Goal: Task Accomplishment & Management: Use online tool/utility

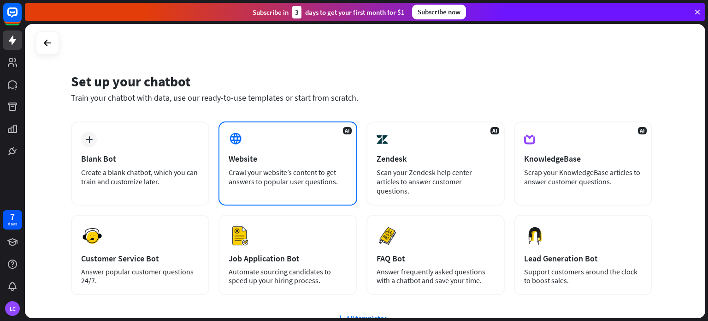
click at [263, 155] on div "Website" at bounding box center [288, 158] width 118 height 11
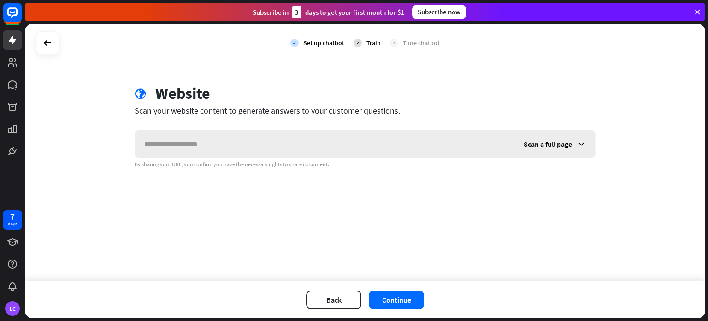
click at [266, 148] on input "text" at bounding box center [325, 144] width 380 height 28
click at [389, 295] on button "Continue" at bounding box center [396, 299] width 55 height 18
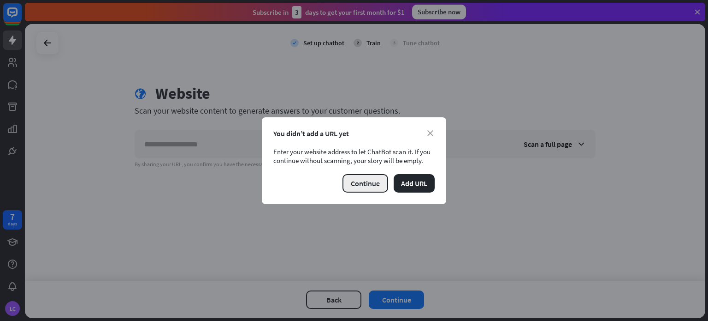
click at [382, 185] on button "Continue" at bounding box center [366, 183] width 46 height 18
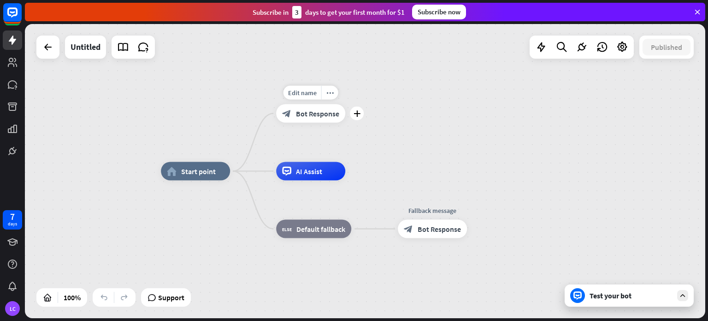
click at [345, 122] on div "Edit name more_horiz plus block_bot_response Bot Response" at bounding box center [310, 113] width 69 height 18
click at [362, 113] on div "plus" at bounding box center [357, 114] width 14 height 14
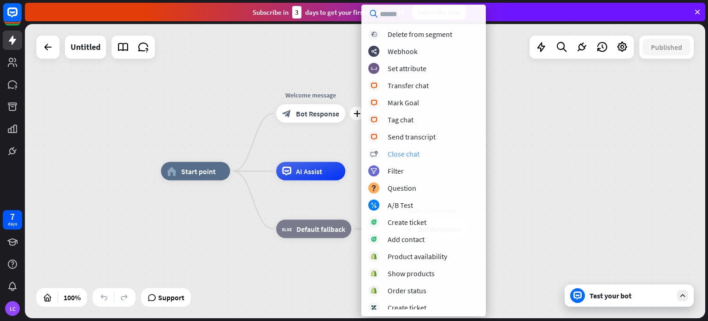
scroll to position [173, 0]
click at [411, 121] on div "Tag chat" at bounding box center [401, 119] width 26 height 9
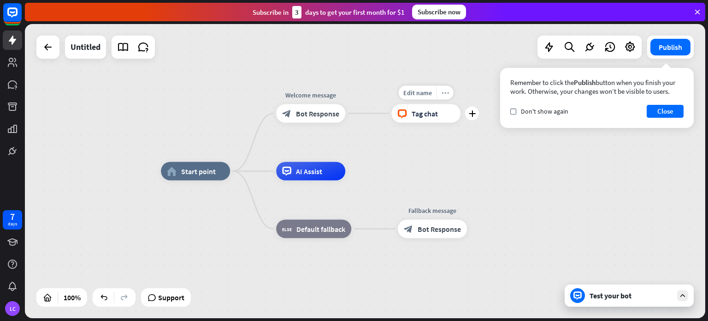
click at [443, 91] on icon "more_horiz" at bounding box center [445, 92] width 7 height 7
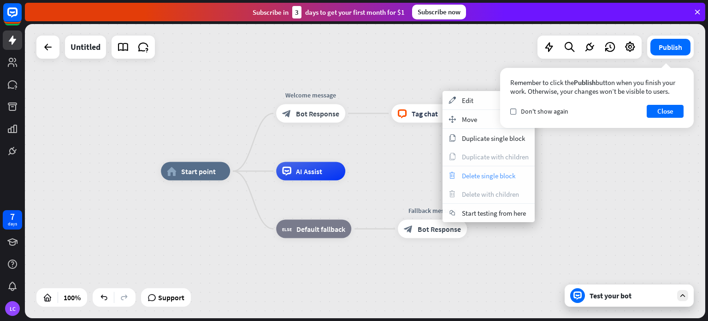
click at [475, 171] on span "Delete single block" at bounding box center [489, 175] width 54 height 9
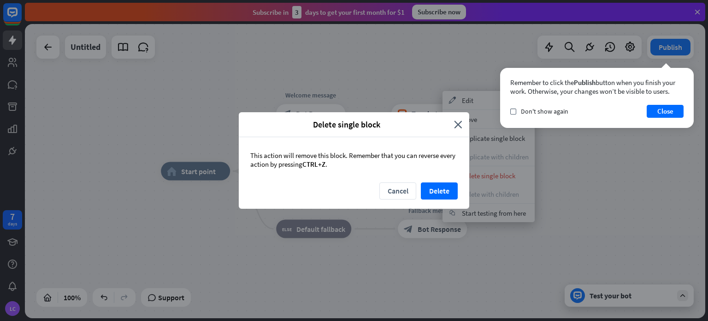
click at [420, 189] on div "Cancel Delete" at bounding box center [354, 195] width 231 height 26
click at [424, 190] on button "Delete" at bounding box center [439, 190] width 37 height 17
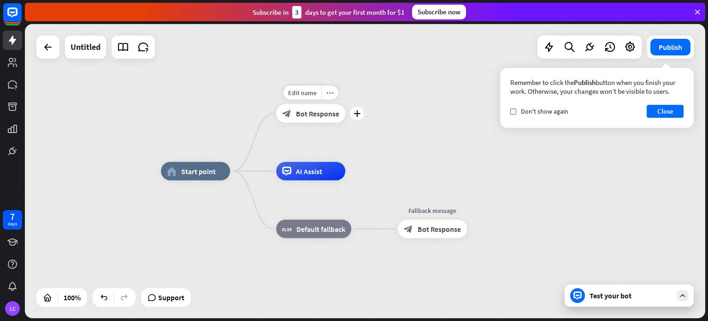
click at [345, 119] on div "Edit name more_horiz plus block_bot_response Bot Response" at bounding box center [310, 113] width 69 height 18
click at [360, 109] on div "plus" at bounding box center [357, 114] width 14 height 14
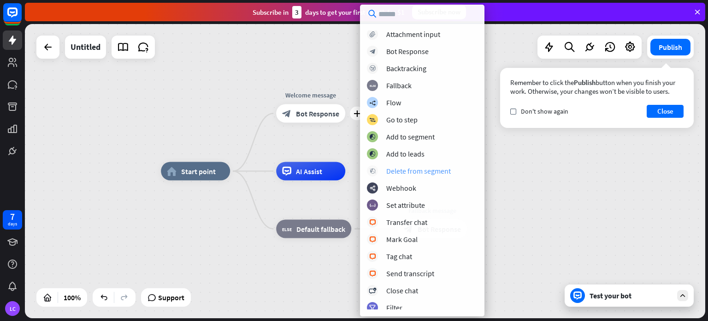
scroll to position [50, 0]
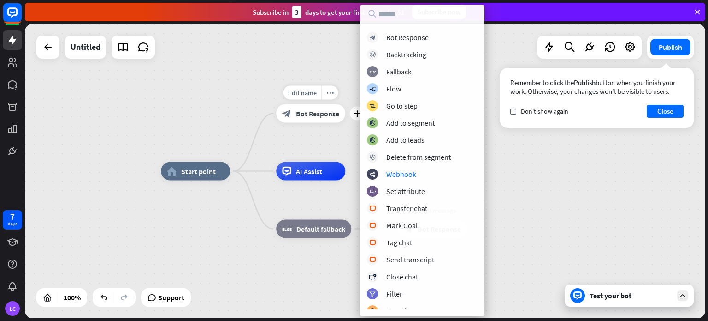
click at [315, 123] on div "Edit name more_horiz plus Welcome message block_bot_response Bot Response" at bounding box center [310, 113] width 69 height 18
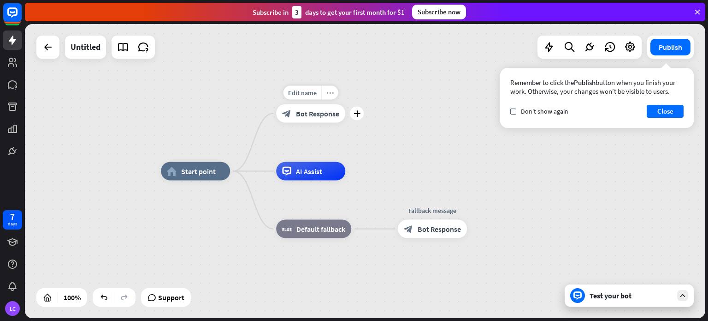
click at [327, 97] on div "more_horiz" at bounding box center [329, 93] width 17 height 14
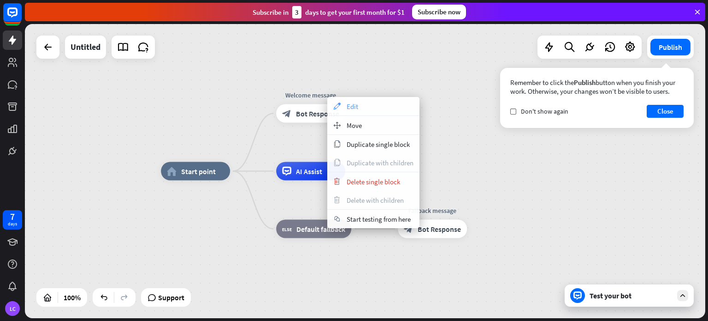
click at [345, 109] on div "appearance Edit" at bounding box center [373, 106] width 92 height 18
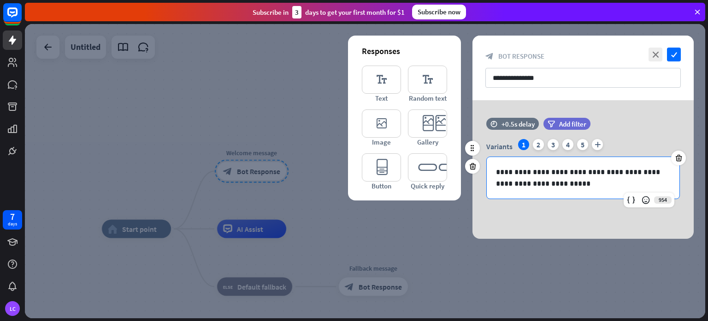
click at [555, 185] on p "**********" at bounding box center [583, 177] width 174 height 23
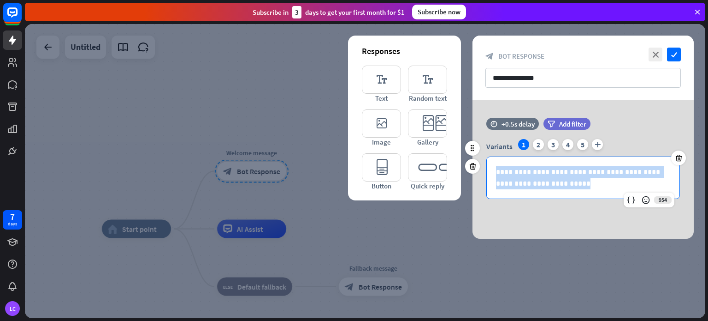
drag, startPoint x: 555, startPoint y: 185, endPoint x: 487, endPoint y: 168, distance: 70.8
click at [487, 168] on div "**********" at bounding box center [583, 178] width 193 height 42
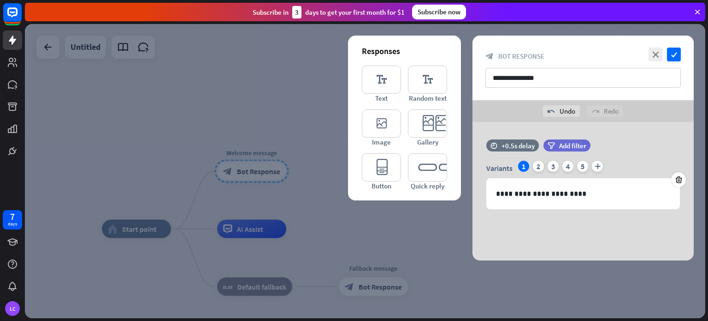
click at [368, 211] on div at bounding box center [365, 171] width 681 height 294
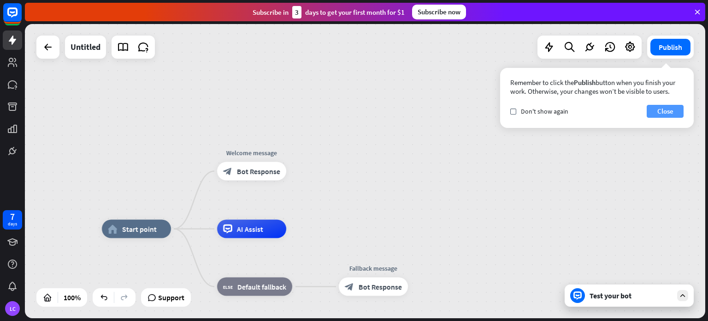
click at [654, 117] on button "Close" at bounding box center [665, 111] width 37 height 13
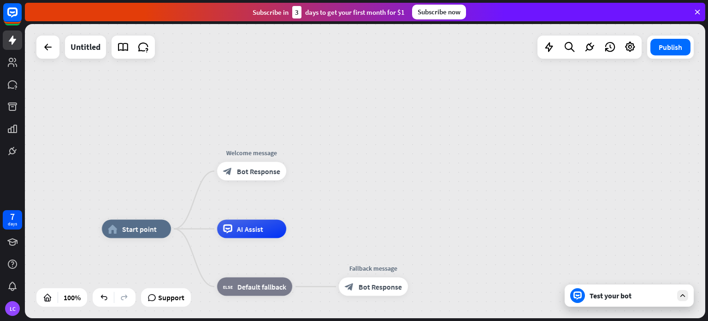
click at [599, 296] on div "Test your bot" at bounding box center [631, 295] width 83 height 9
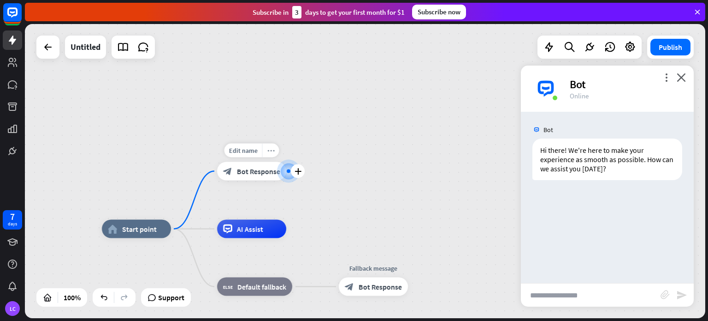
click at [273, 155] on div "more_horiz" at bounding box center [270, 150] width 17 height 14
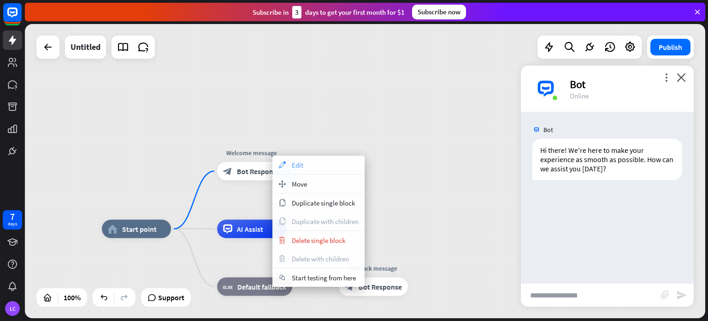
click at [298, 170] on div "appearance Edit" at bounding box center [319, 164] width 92 height 18
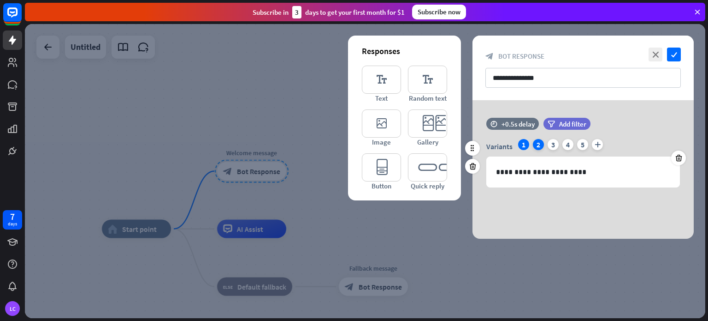
click at [540, 141] on div "2" at bounding box center [538, 144] width 11 height 11
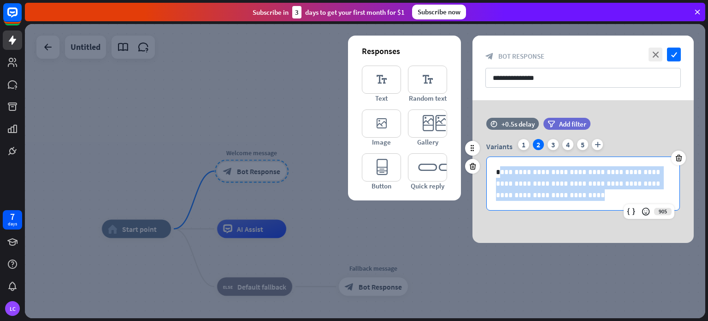
drag, startPoint x: 539, startPoint y: 197, endPoint x: 504, endPoint y: 171, distance: 44.5
click at [504, 171] on p "**********" at bounding box center [583, 183] width 174 height 35
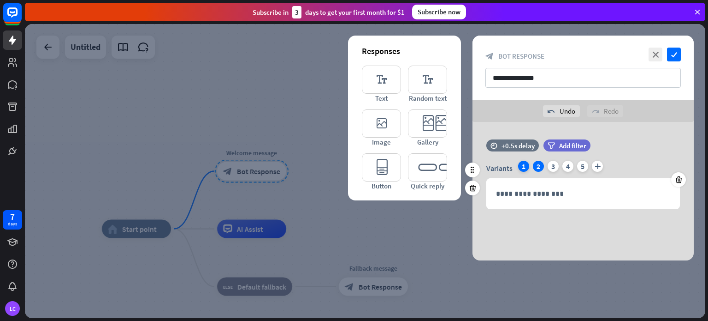
click at [528, 166] on div "1" at bounding box center [523, 166] width 11 height 11
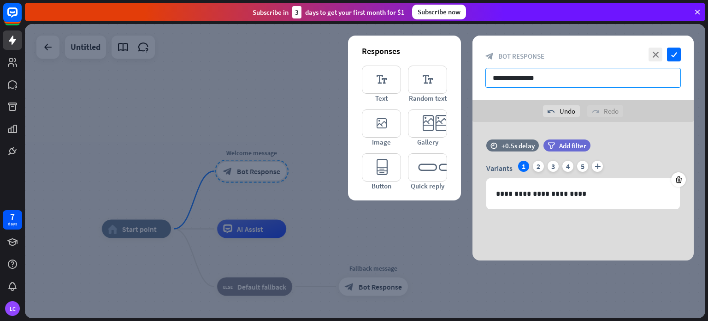
click at [540, 76] on input "**********" at bounding box center [584, 78] width 196 height 20
type input "**********"
click at [637, 159] on div "time +0.5s delay filter Add filter" at bounding box center [583, 149] width 221 height 21
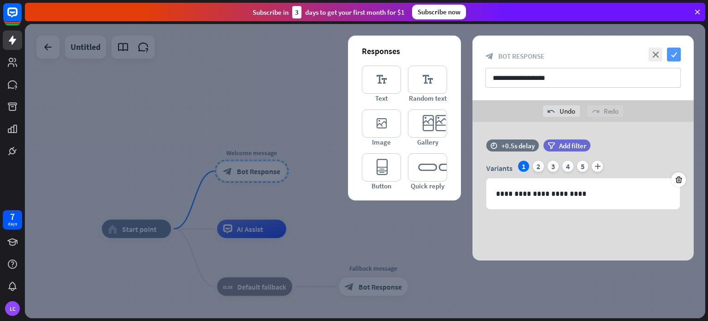
click at [674, 54] on icon "check" at bounding box center [674, 55] width 14 height 14
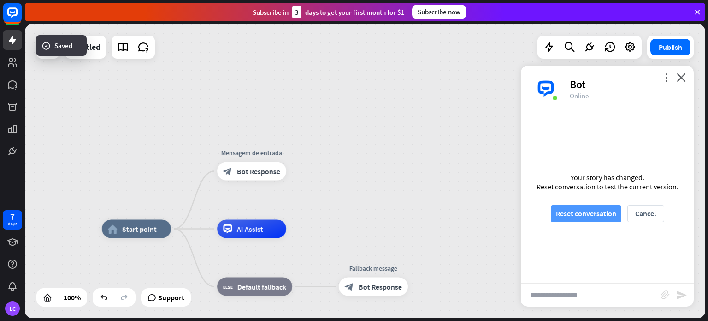
click at [574, 211] on button "Reset conversation" at bounding box center [586, 213] width 71 height 17
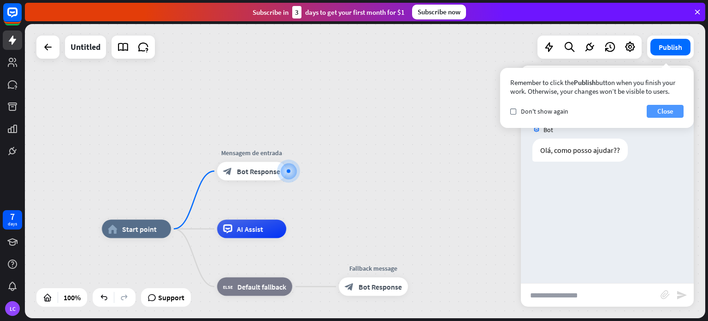
click at [666, 114] on button "Close" at bounding box center [665, 111] width 37 height 13
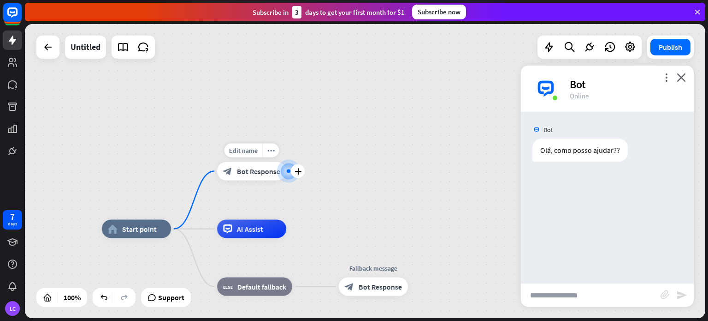
click at [286, 179] on div "Edit name more_horiz plus block_bot_response Bot Response" at bounding box center [251, 171] width 69 height 18
click at [299, 174] on div "plus" at bounding box center [298, 171] width 14 height 14
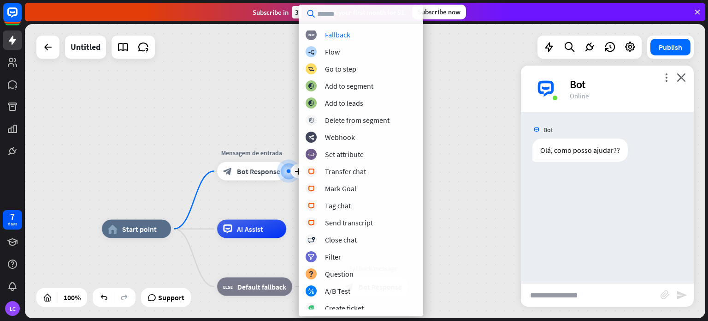
scroll to position [85, 0]
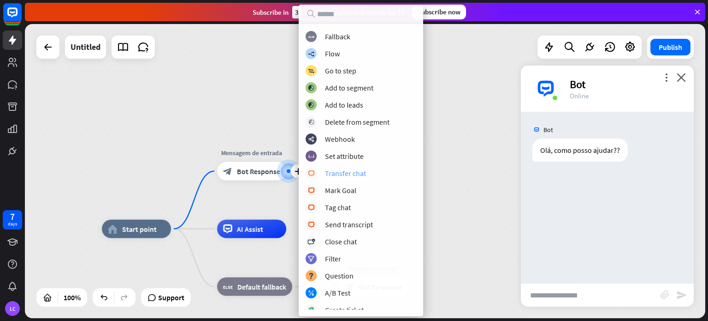
click at [322, 175] on div "block_livechat Transfer chat" at bounding box center [361, 172] width 111 height 11
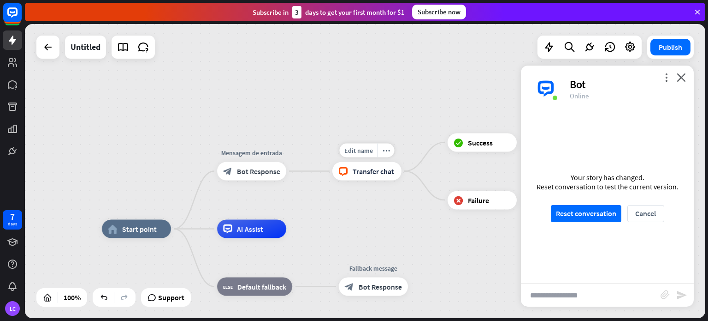
click at [390, 173] on span "Transfer chat" at bounding box center [374, 171] width 42 height 9
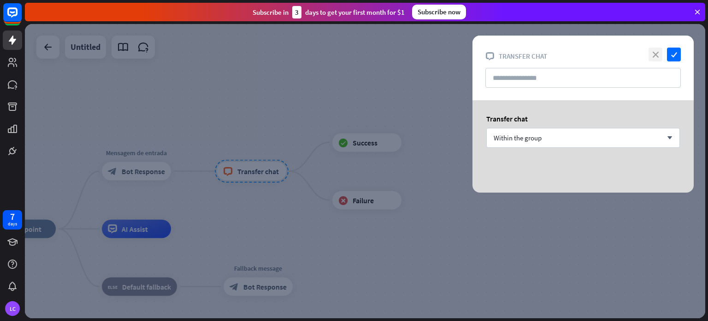
click at [662, 50] on icon "close" at bounding box center [656, 55] width 14 height 14
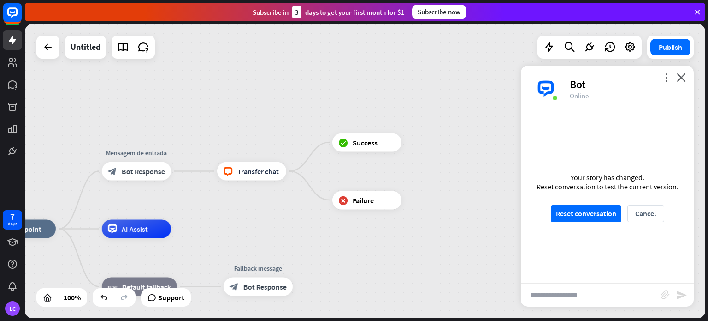
click at [695, 12] on icon at bounding box center [698, 12] width 8 height 8
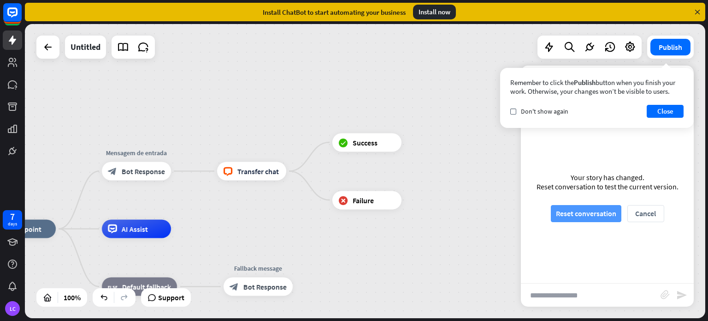
click at [585, 219] on button "Reset conversation" at bounding box center [586, 213] width 71 height 17
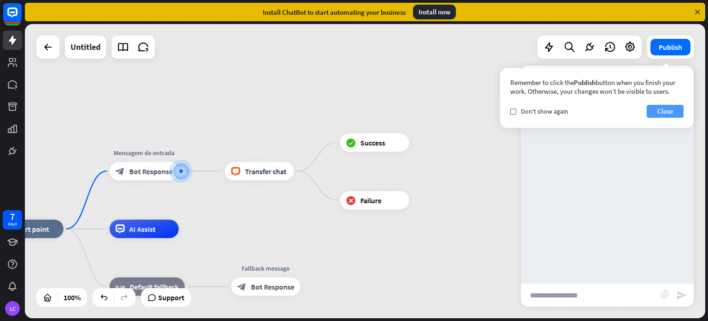
click at [656, 116] on button "Close" at bounding box center [665, 111] width 37 height 13
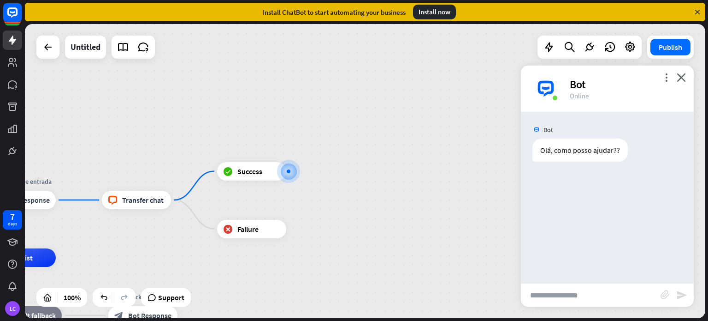
click at [556, 300] on input "text" at bounding box center [591, 294] width 140 height 23
click at [286, 234] on div "Edit name more_horiz plus block_failure Failure" at bounding box center [251, 229] width 69 height 18
click at [302, 232] on div "plus" at bounding box center [298, 229] width 14 height 14
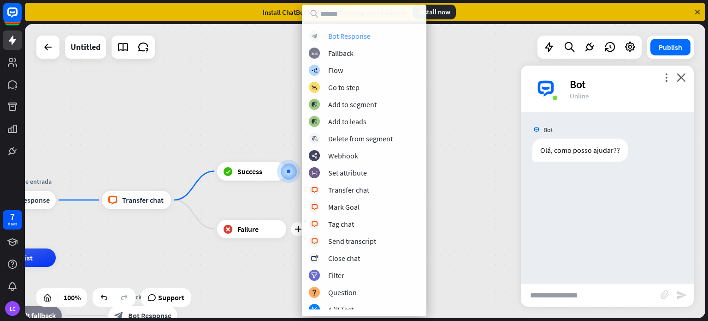
click at [354, 38] on div "Bot Response" at bounding box center [349, 35] width 42 height 9
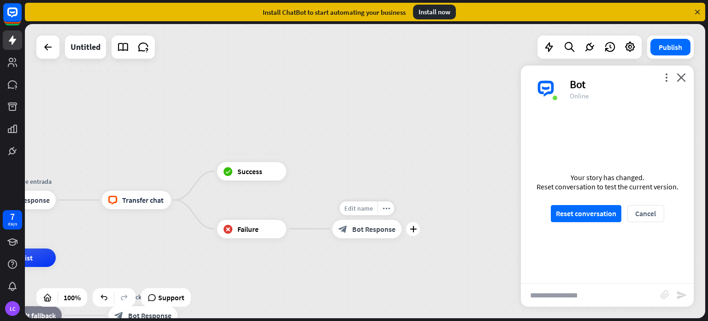
click at [367, 210] on span "Edit name" at bounding box center [359, 208] width 29 height 8
click at [367, 210] on input "text" at bounding box center [367, 208] width 65 height 13
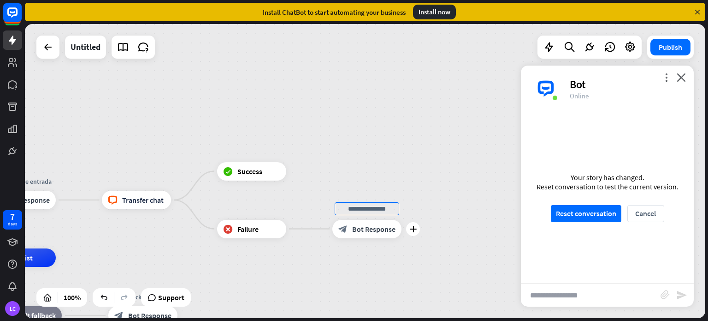
click at [367, 210] on input "text" at bounding box center [367, 208] width 65 height 13
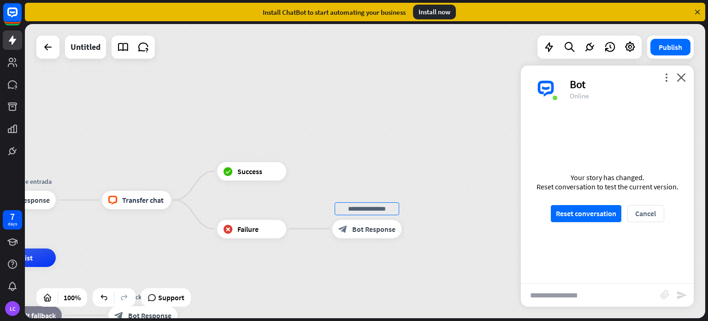
drag, startPoint x: 391, startPoint y: 209, endPoint x: 325, endPoint y: 198, distance: 67.3
click at [325, 198] on div "home_2 Start point Mensagem de entrada block_bot_response Bot Response block_li…" at bounding box center [365, 171] width 681 height 294
click at [355, 211] on input "text" at bounding box center [367, 208] width 65 height 13
type input "*"
type input "**********"
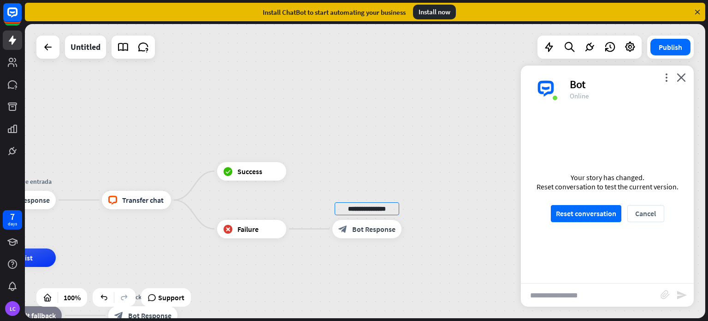
click at [445, 232] on div "**********" at bounding box center [365, 171] width 681 height 294
drag, startPoint x: 412, startPoint y: 232, endPoint x: 415, endPoint y: 210, distance: 21.9
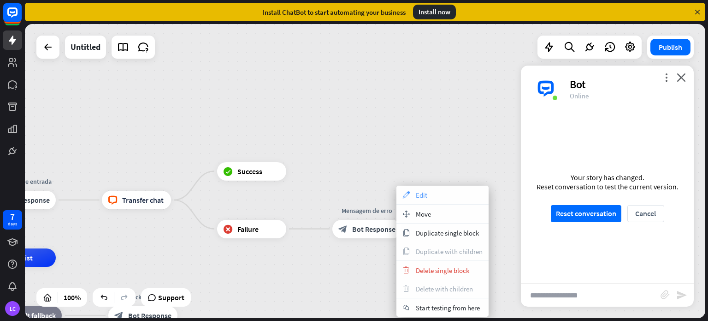
click at [411, 195] on icon "appearance" at bounding box center [406, 194] width 10 height 7
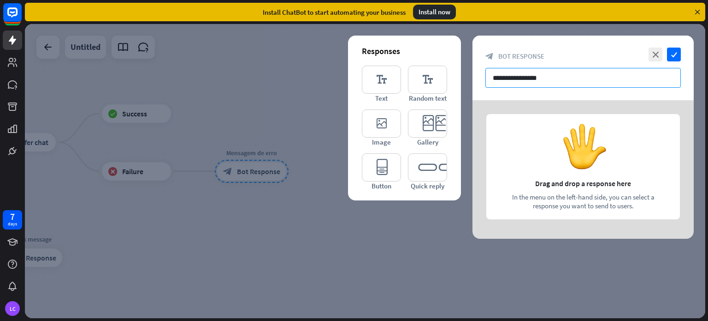
click at [512, 80] on input "**********" at bounding box center [584, 78] width 196 height 20
click at [546, 86] on input "**********" at bounding box center [584, 78] width 196 height 20
click at [376, 79] on icon "editor_text" at bounding box center [381, 79] width 39 height 28
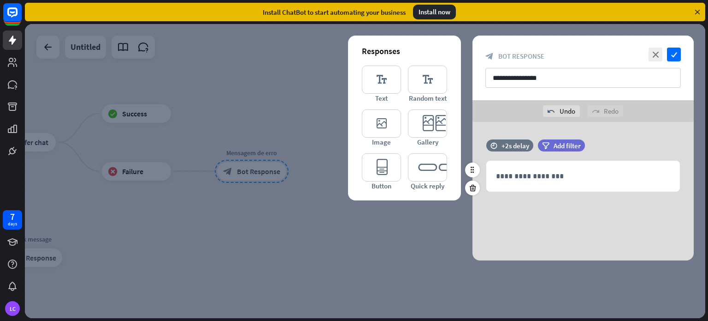
click at [517, 191] on div "**********" at bounding box center [583, 169] width 221 height 61
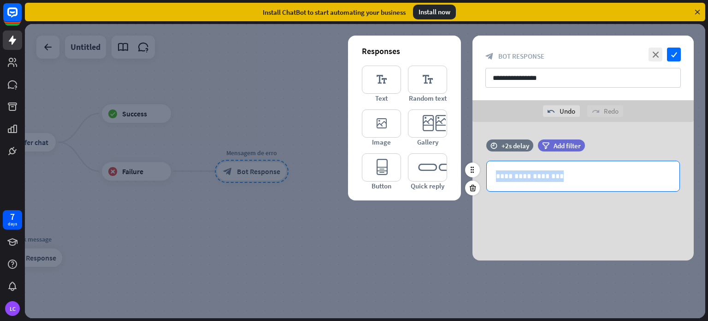
click at [519, 188] on div "**********" at bounding box center [583, 169] width 221 height 61
click at [519, 188] on div "**********" at bounding box center [583, 176] width 193 height 30
click at [500, 177] on p "**********" at bounding box center [583, 176] width 174 height 12
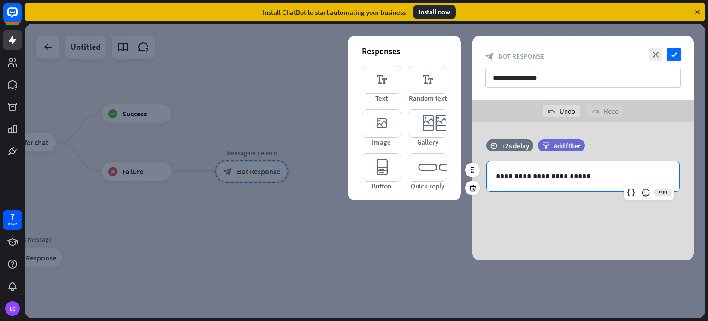
click at [546, 178] on p "**********" at bounding box center [583, 176] width 174 height 12
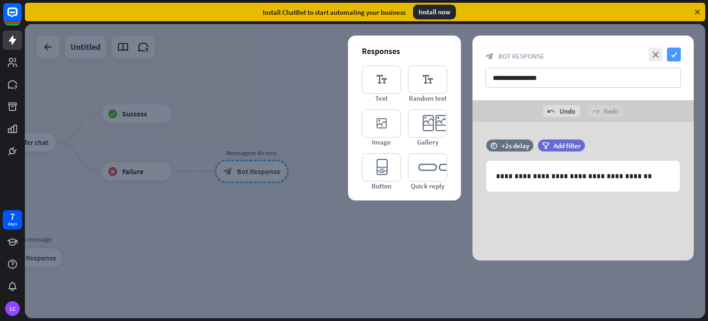
click at [674, 53] on icon "check" at bounding box center [674, 55] width 14 height 14
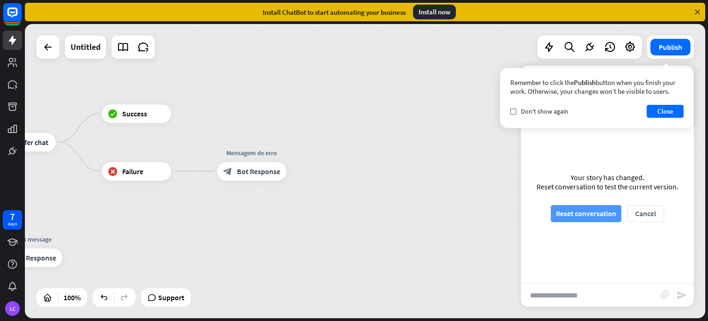
click at [565, 216] on button "Reset conversation" at bounding box center [586, 213] width 71 height 17
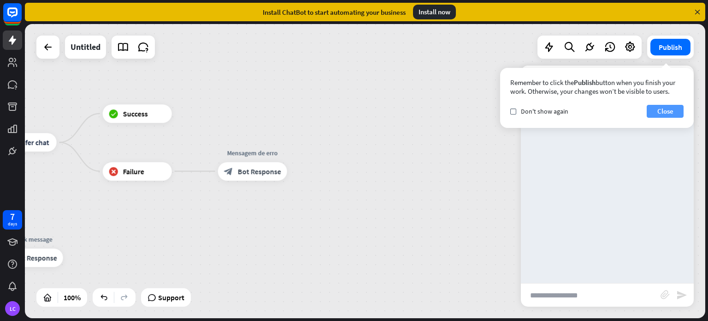
click at [672, 107] on button "Close" at bounding box center [665, 111] width 37 height 13
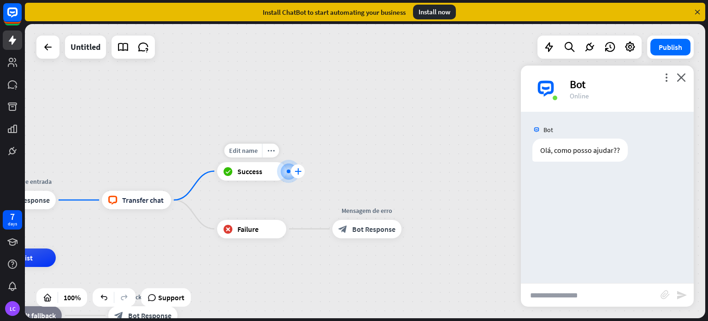
click at [297, 175] on div "plus" at bounding box center [298, 171] width 14 height 14
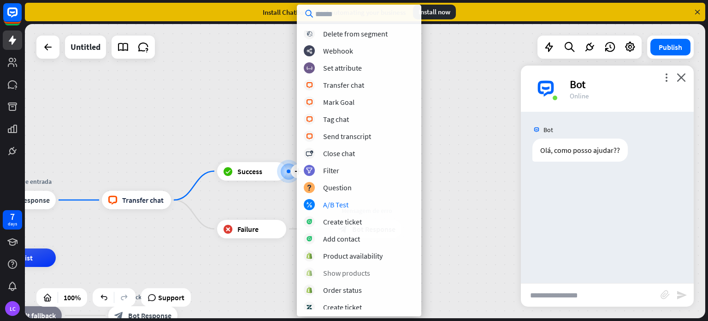
scroll to position [111, 0]
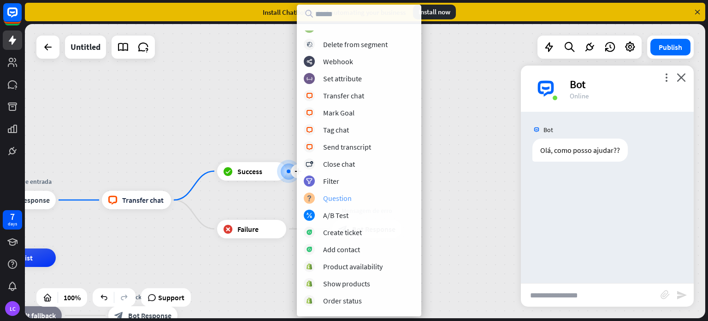
click at [351, 201] on div "Question" at bounding box center [337, 197] width 29 height 9
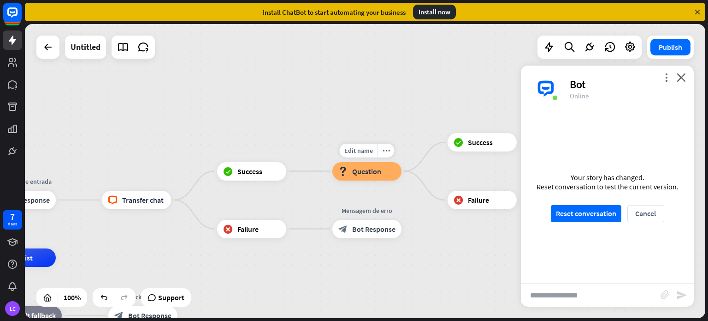
click at [385, 174] on div "block_question Question" at bounding box center [367, 171] width 69 height 18
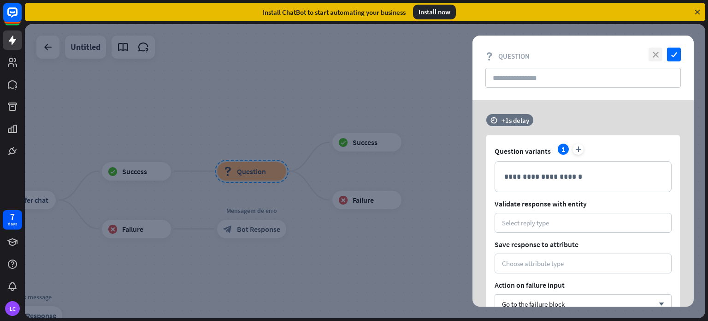
click at [655, 60] on icon "close" at bounding box center [656, 55] width 14 height 14
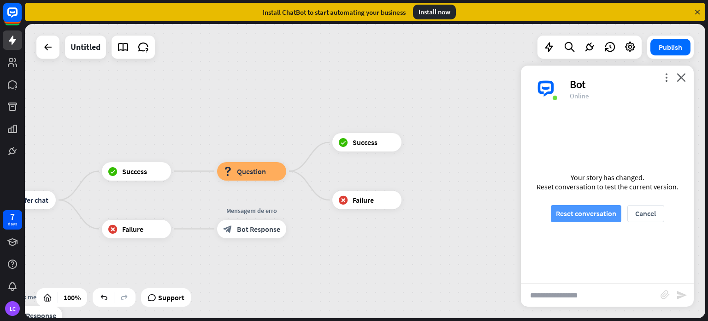
click at [588, 210] on button "Reset conversation" at bounding box center [586, 213] width 71 height 17
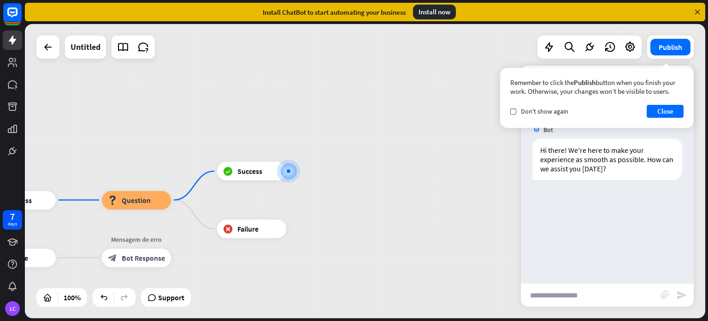
click at [606, 204] on div "Bot Hi there! We're here to make your experience as smooth as possible. How can…" at bounding box center [607, 197] width 173 height 171
click at [667, 107] on button "Close" at bounding box center [665, 111] width 37 height 13
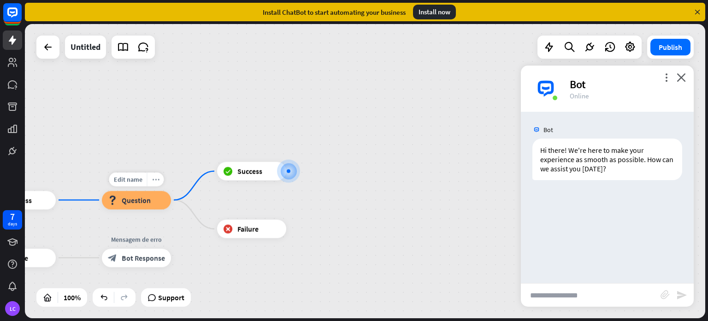
click at [153, 181] on icon "more_horiz" at bounding box center [155, 179] width 7 height 7
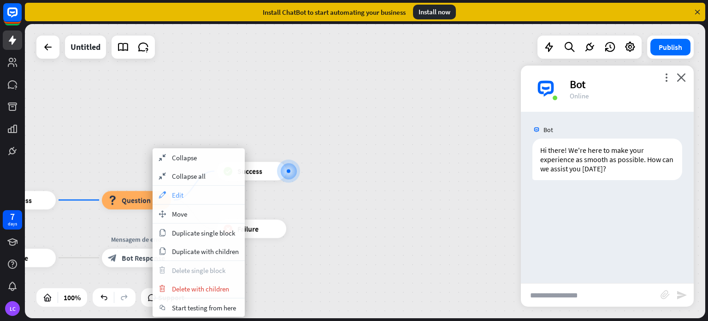
click at [181, 191] on span "Edit" at bounding box center [178, 194] width 12 height 9
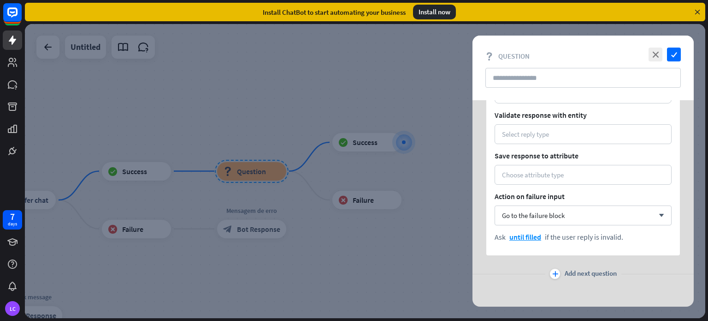
scroll to position [92, 0]
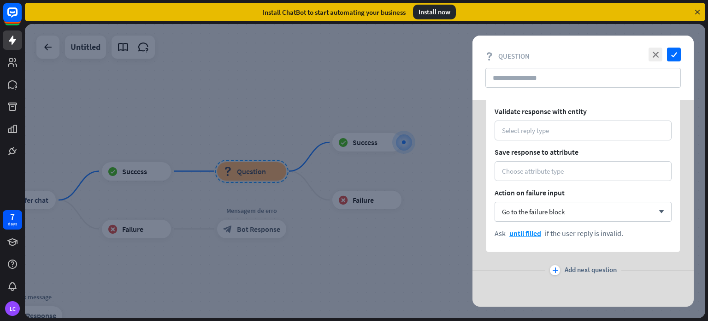
click at [343, 103] on div at bounding box center [365, 171] width 681 height 294
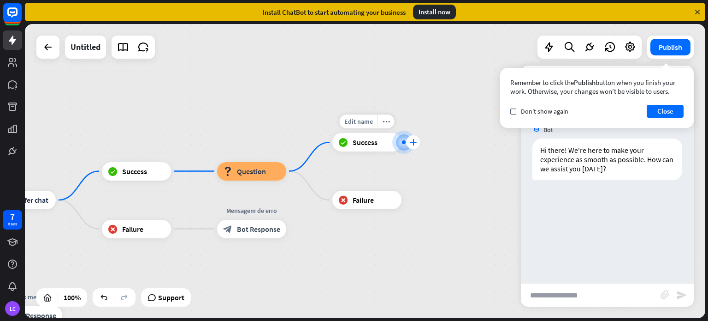
click at [413, 144] on icon "plus" at bounding box center [413, 142] width 7 height 6
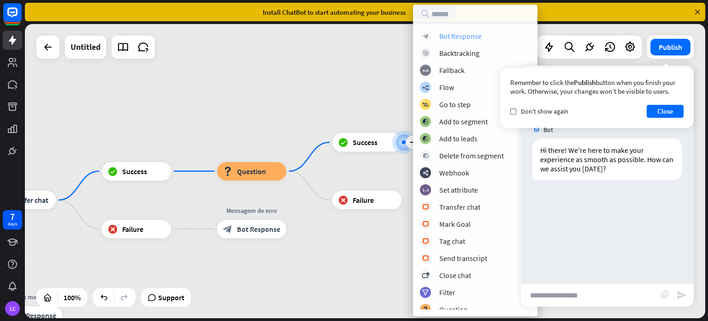
click at [483, 39] on div "block_bot_response Bot Response" at bounding box center [475, 35] width 111 height 11
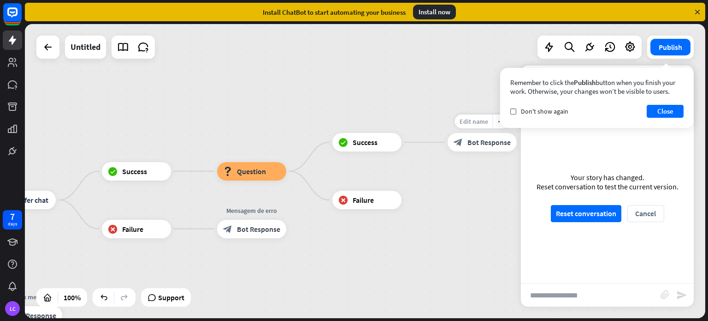
click at [483, 125] on div "Edit name" at bounding box center [474, 121] width 38 height 14
type input "**********"
click at [512, 108] on div "**********" at bounding box center [365, 171] width 681 height 294
click at [513, 112] on icon "check" at bounding box center [514, 111] width 4 height 4
click at [647, 112] on button "Close" at bounding box center [665, 111] width 37 height 13
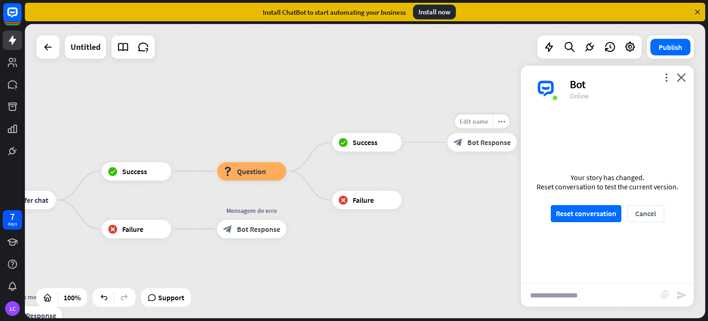
click at [471, 125] on span "Edit name" at bounding box center [474, 121] width 29 height 8
type input "**********"
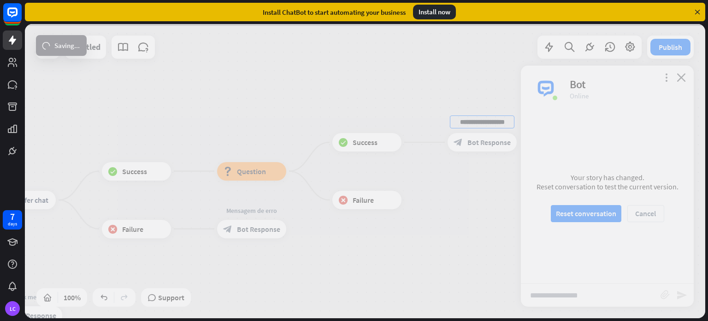
click at [476, 200] on div "**********" at bounding box center [365, 171] width 681 height 294
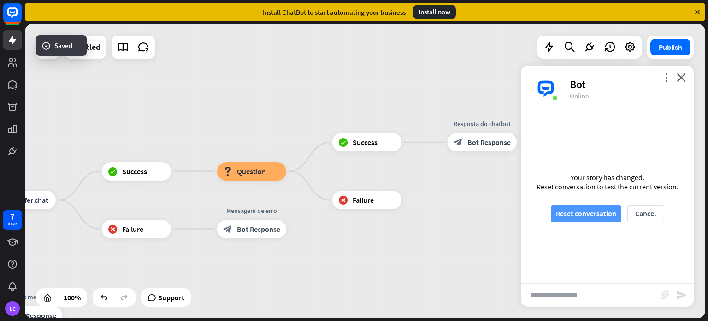
click at [574, 218] on button "Reset conversation" at bounding box center [586, 213] width 71 height 17
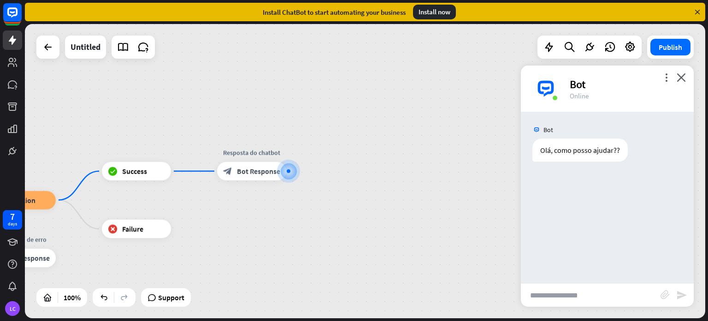
click at [566, 287] on input "text" at bounding box center [591, 294] width 140 height 23
type input "**********"
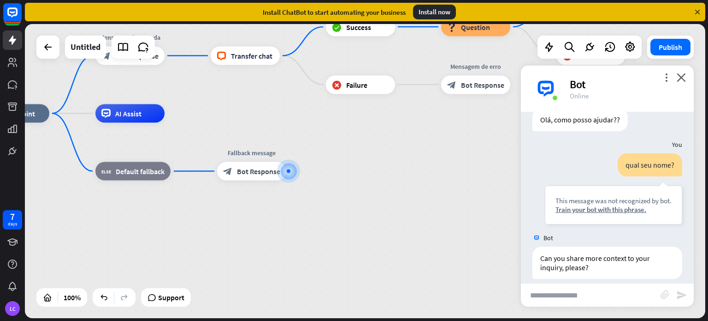
scroll to position [40, 0]
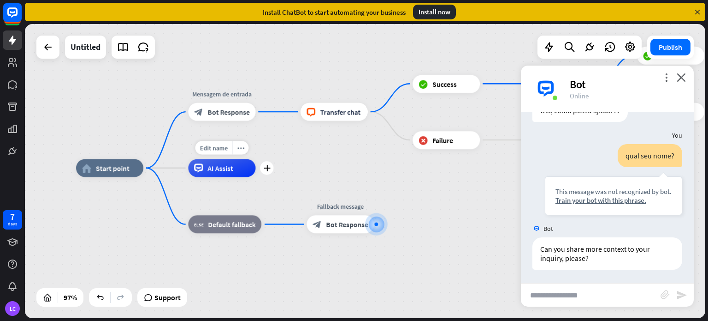
drag, startPoint x: 172, startPoint y: 88, endPoint x: 263, endPoint y: 143, distance: 107.2
click at [256, 159] on div "Edit name more_horiz plus AI Assist" at bounding box center [221, 168] width 67 height 18
drag, startPoint x: 231, startPoint y: 118, endPoint x: 173, endPoint y: 172, distance: 79.3
click at [173, 172] on div "home_2 Start point Mensagem de entrada block_bot_response Bot Response block_li…" at bounding box center [408, 311] width 663 height 286
drag, startPoint x: 228, startPoint y: 172, endPoint x: 287, endPoint y: 164, distance: 59.6
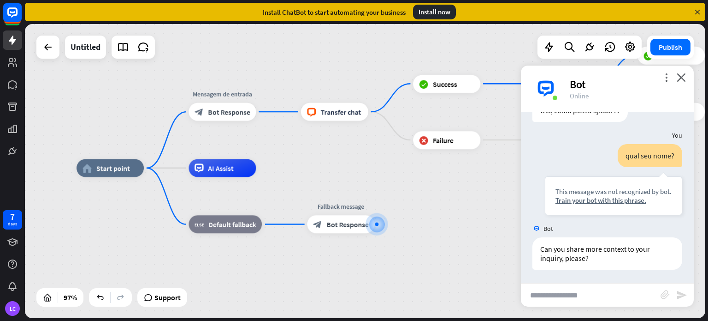
click at [287, 164] on div "home_2 Start point Mensagem de entrada block_bot_response Bot Response block_li…" at bounding box center [365, 171] width 681 height 294
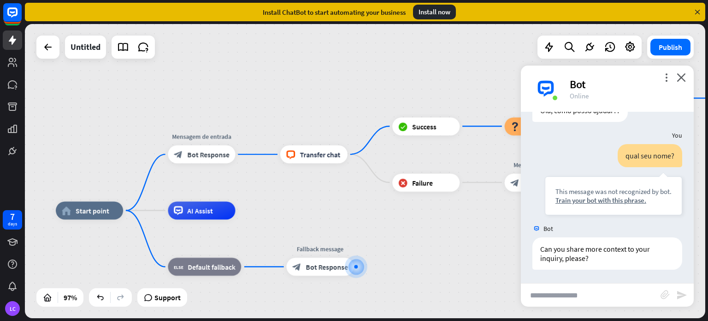
drag, startPoint x: 279, startPoint y: 110, endPoint x: 258, endPoint y: 153, distance: 47.2
click at [258, 153] on div "home_2 Start point Mensagem de entrada block_bot_response Bot Response block_li…" at bounding box center [365, 171] width 681 height 294
click at [243, 214] on div "plus" at bounding box center [246, 209] width 13 height 13
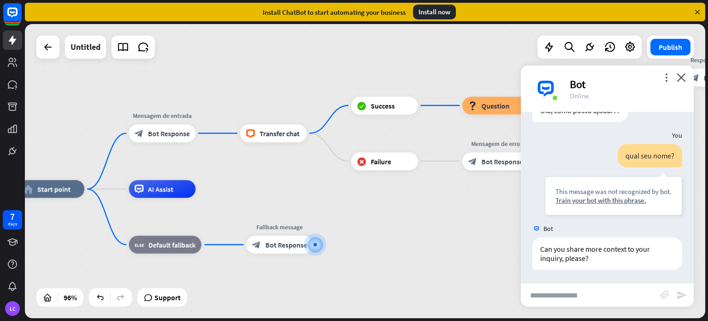
drag, startPoint x: 374, startPoint y: 224, endPoint x: 334, endPoint y: 202, distance: 45.6
click at [289, 101] on div "home_2 Start point Mensagem de entrada block_bot_response Bot Response Edit nam…" at bounding box center [365, 171] width 681 height 294
click at [182, 180] on div "Edit name more_horiz plus AI Assist" at bounding box center [163, 189] width 67 height 18
click at [185, 169] on icon "more_horiz" at bounding box center [181, 168] width 7 height 6
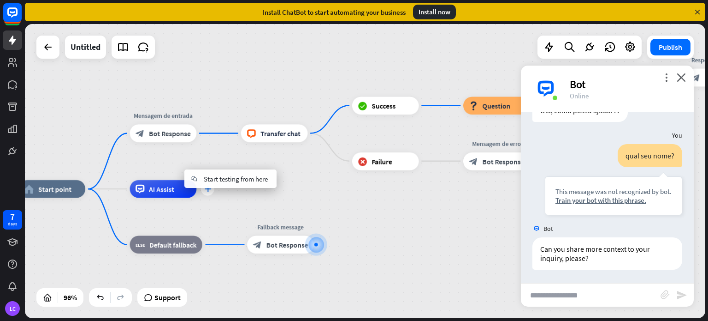
click at [206, 193] on div "plus" at bounding box center [207, 188] width 13 height 13
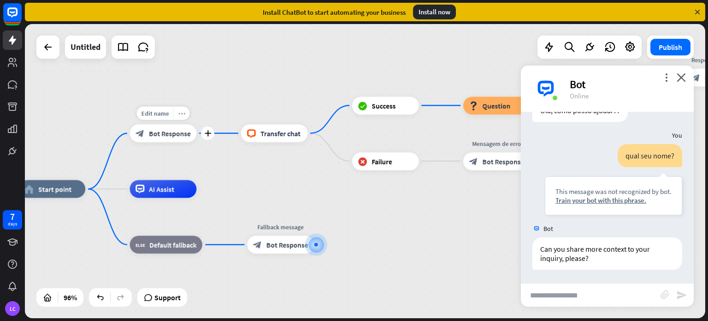
click at [182, 110] on icon "more_horiz" at bounding box center [181, 113] width 7 height 6
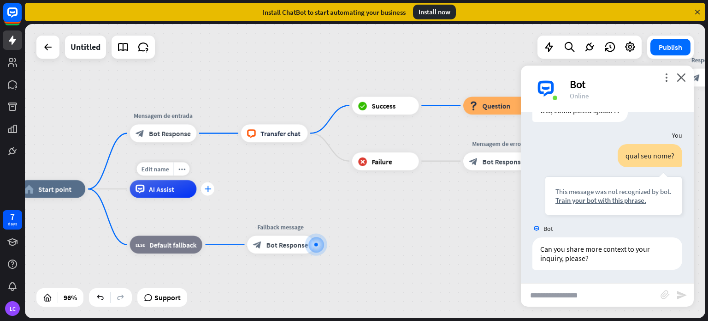
click at [207, 193] on div "plus" at bounding box center [207, 188] width 13 height 13
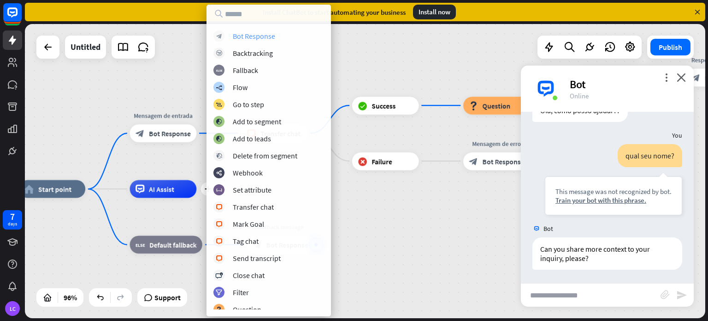
click at [262, 35] on div "Bot Response" at bounding box center [254, 35] width 42 height 9
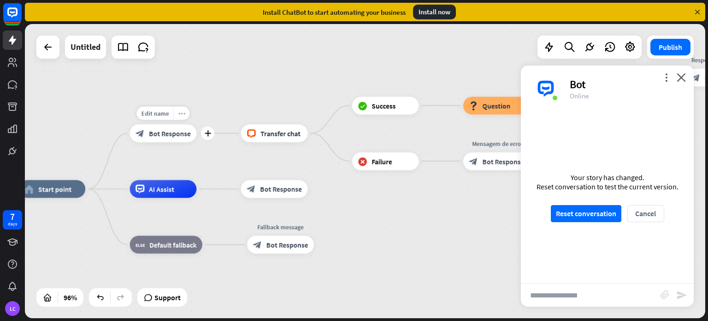
click at [184, 113] on icon "more_horiz" at bounding box center [181, 113] width 7 height 6
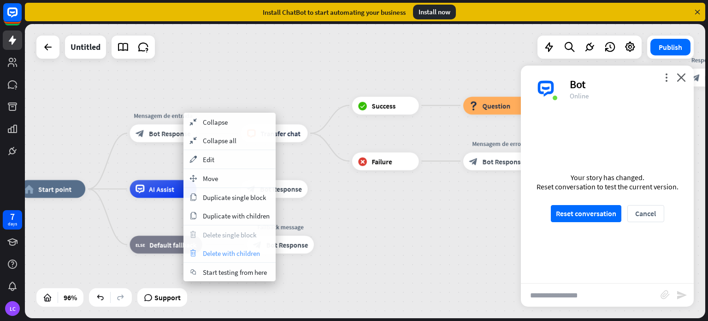
click at [206, 257] on div "trash Delete with children" at bounding box center [230, 253] width 92 height 18
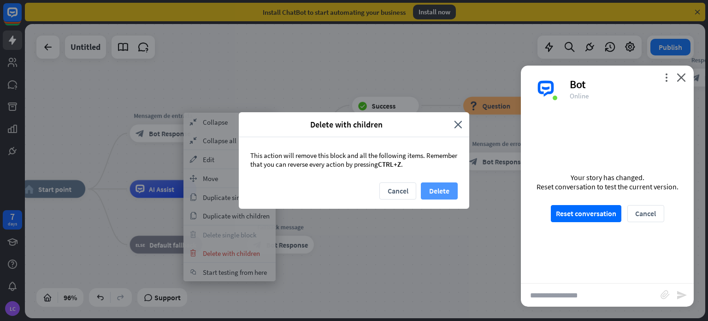
click at [426, 187] on button "Delete" at bounding box center [439, 190] width 37 height 17
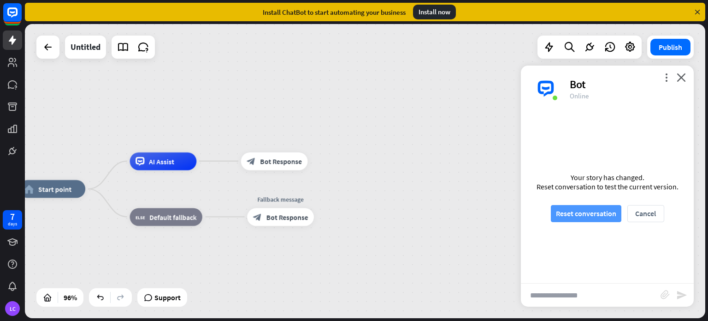
click at [566, 220] on button "Reset conversation" at bounding box center [586, 213] width 71 height 17
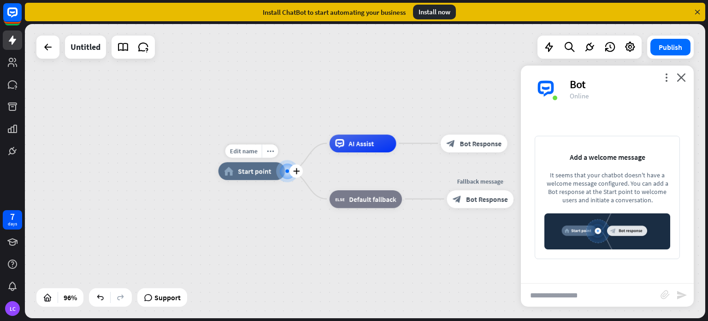
click at [297, 173] on icon "plus" at bounding box center [296, 171] width 6 height 6
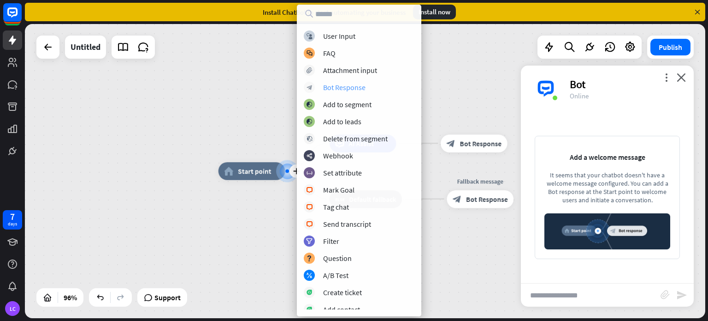
click at [345, 84] on div "Bot Response" at bounding box center [344, 87] width 42 height 9
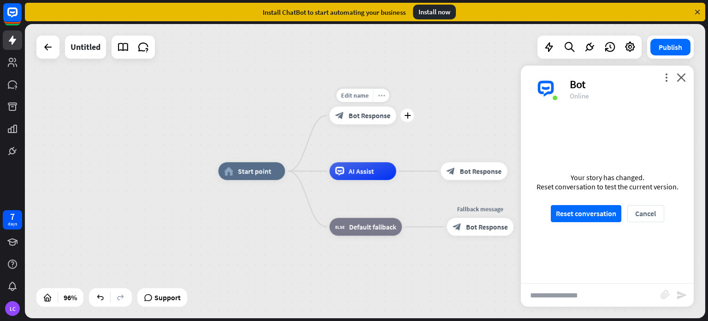
click at [381, 95] on icon "more_horiz" at bounding box center [381, 95] width 7 height 6
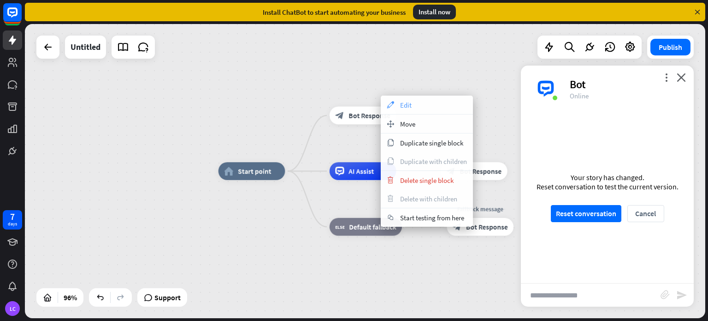
click at [407, 109] on div "appearance Edit" at bounding box center [427, 104] width 92 height 18
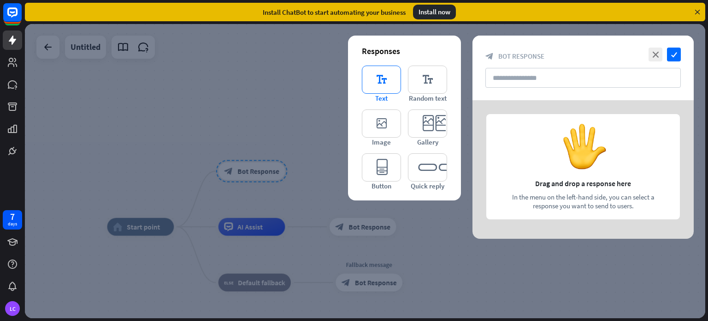
click at [378, 93] on icon "editor_text" at bounding box center [381, 79] width 39 height 28
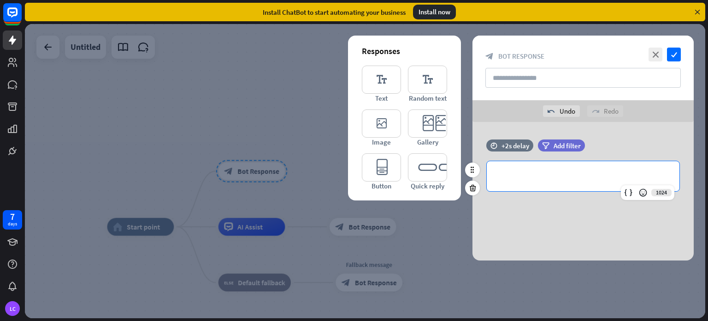
click at [523, 166] on div "**********" at bounding box center [583, 176] width 193 height 30
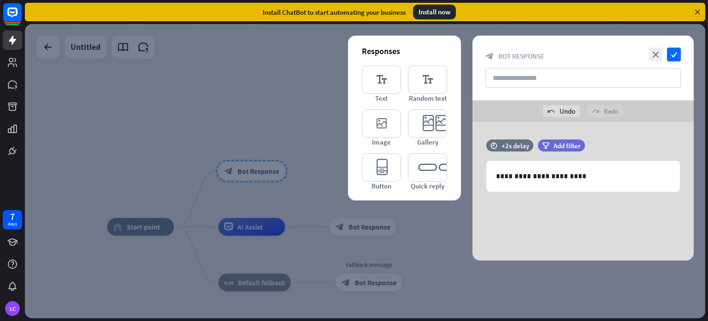
drag, startPoint x: 541, startPoint y: 245, endPoint x: 633, endPoint y: 130, distance: 147.4
click at [633, 130] on div "**********" at bounding box center [583, 191] width 221 height 138
click at [674, 59] on icon "check" at bounding box center [674, 55] width 14 height 14
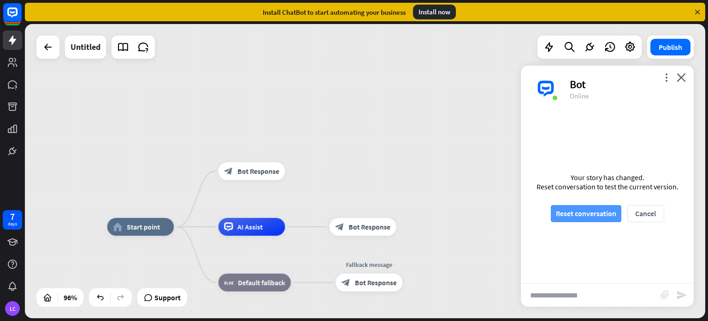
click at [577, 213] on button "Reset conversation" at bounding box center [586, 213] width 71 height 17
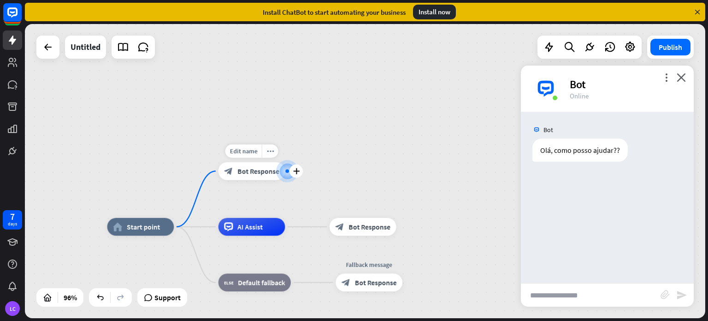
click at [286, 179] on div "Edit name more_horiz plus block_bot_response Bot Response" at bounding box center [252, 171] width 67 height 18
click at [299, 175] on div "plus" at bounding box center [296, 170] width 13 height 13
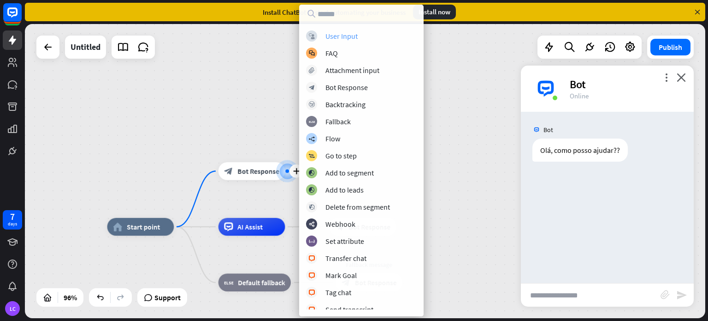
click at [336, 40] on div "User Input" at bounding box center [342, 35] width 32 height 9
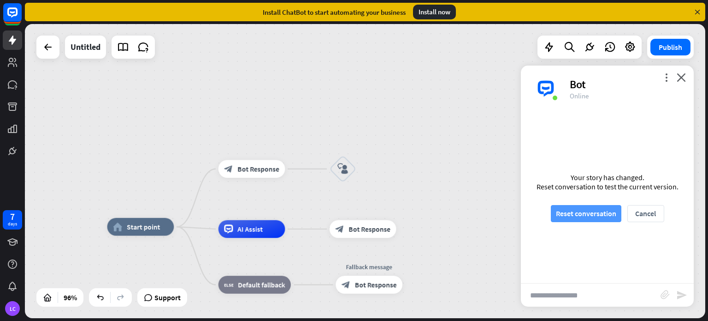
click at [599, 214] on button "Reset conversation" at bounding box center [586, 213] width 71 height 17
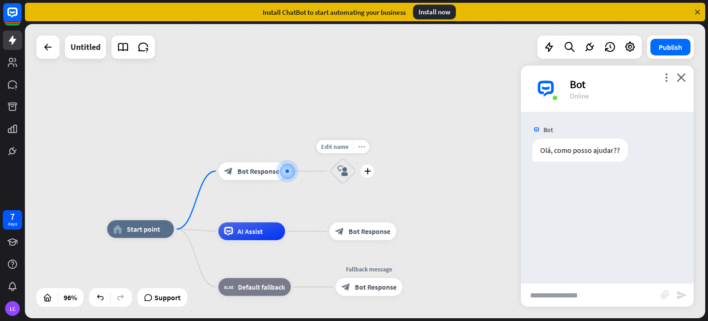
click at [358, 147] on icon "more_horiz" at bounding box center [361, 146] width 7 height 6
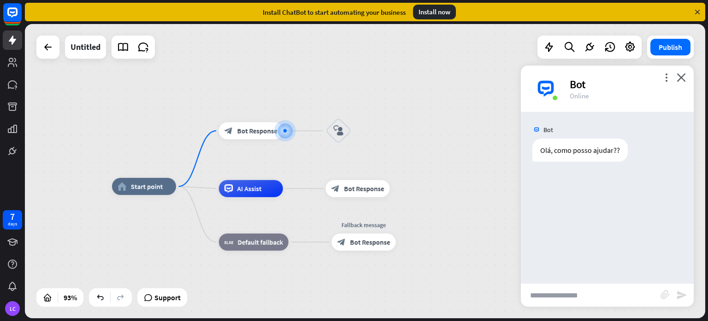
drag, startPoint x: 444, startPoint y: 130, endPoint x: 434, endPoint y: 77, distance: 53.6
click at [434, 77] on div "home_2 Start point block_bot_response Bot Response block_user_input AI Assist b…" at bounding box center [365, 171] width 681 height 294
